Goal: Task Accomplishment & Management: Manage account settings

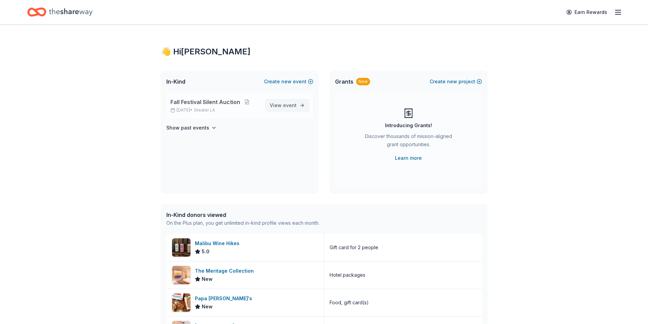
click at [286, 109] on span "View event" at bounding box center [283, 105] width 27 height 8
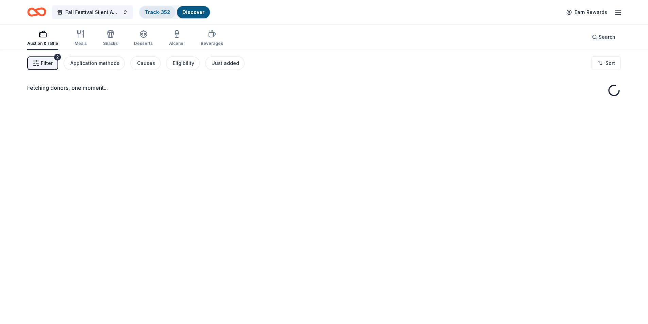
click at [169, 13] on link "Track · 352" at bounding box center [157, 12] width 25 height 6
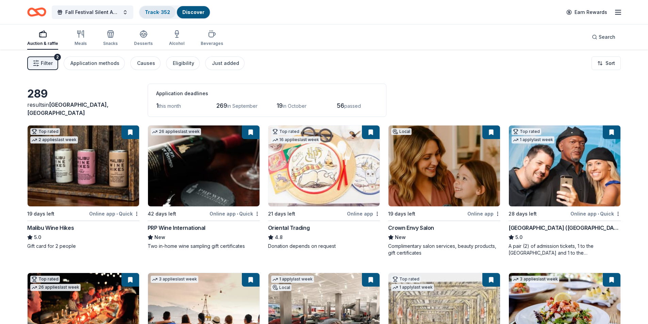
click at [177, 13] on div "Discover" at bounding box center [193, 12] width 33 height 12
click at [156, 13] on link "Track · 352" at bounding box center [157, 12] width 25 height 6
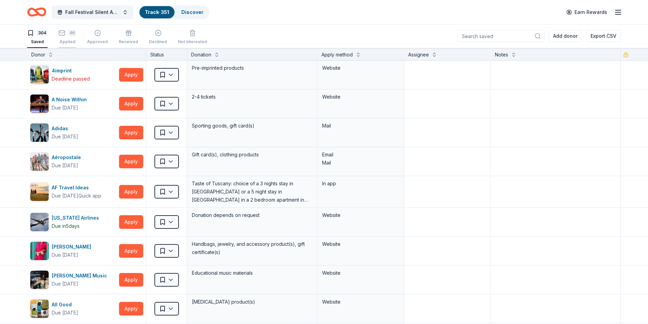
click at [71, 42] on div "Applied" at bounding box center [68, 41] width 18 height 5
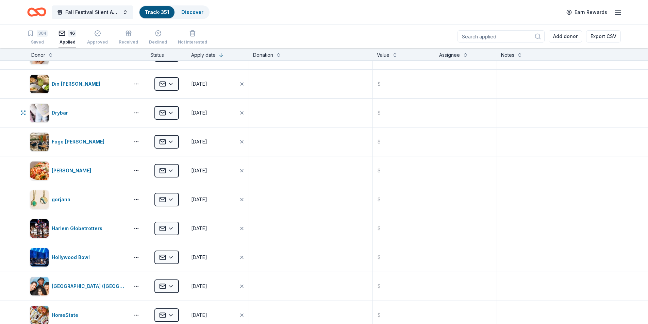
scroll to position [204, 0]
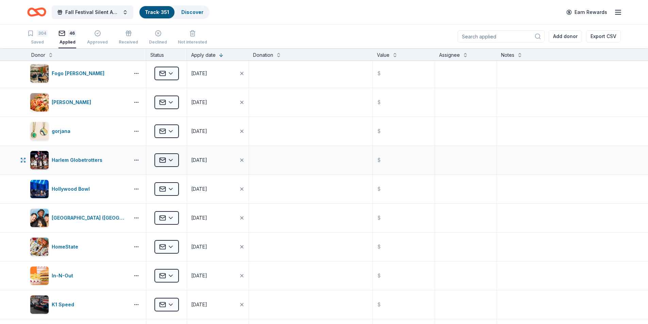
click at [177, 161] on html "Fall Festival Silent Auction Track · 351 Discover Earn Rewards 304 Saved 46 App…" at bounding box center [324, 162] width 648 height 324
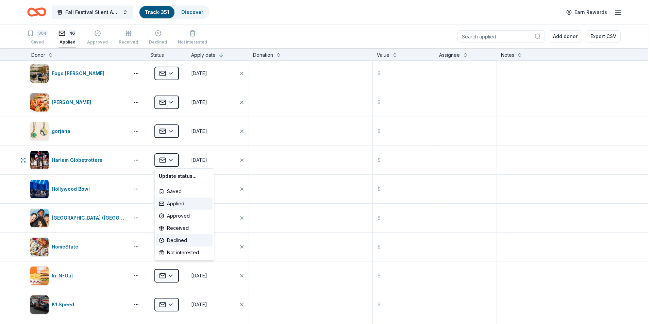
click at [172, 242] on div "Declined" at bounding box center [184, 240] width 56 height 12
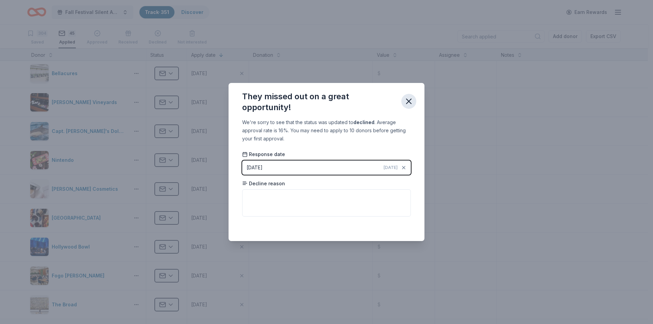
click at [408, 103] on icon "button" at bounding box center [409, 102] width 10 height 10
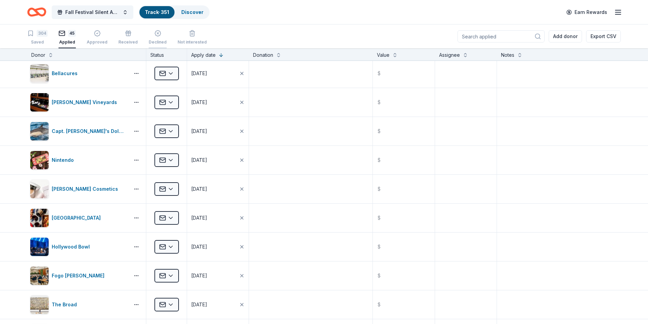
click at [155, 33] on icon "button" at bounding box center [158, 29] width 7 height 7
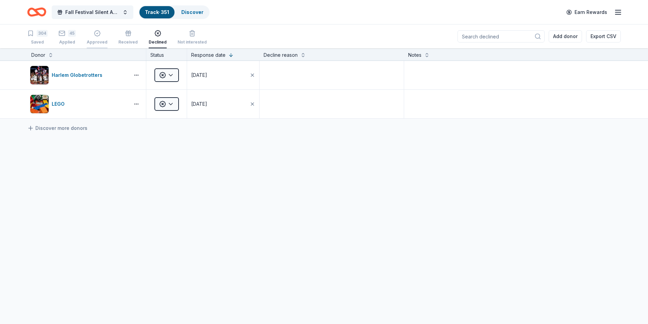
click at [98, 41] on div "Approved" at bounding box center [97, 41] width 21 height 5
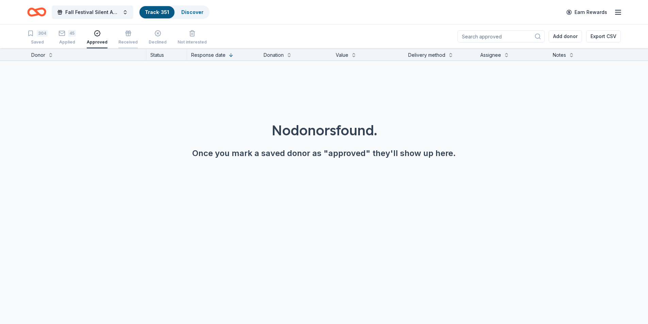
click at [118, 40] on div "Received" at bounding box center [127, 41] width 19 height 5
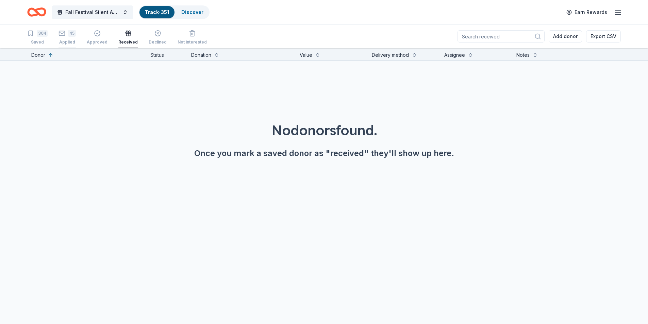
click at [61, 41] on div "Applied" at bounding box center [67, 41] width 17 height 5
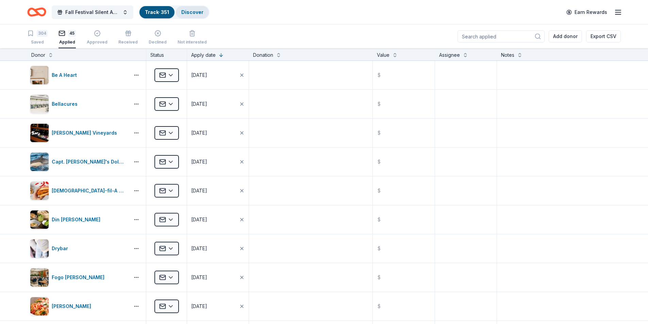
click at [189, 13] on link "Discover" at bounding box center [192, 12] width 22 height 6
